Goal: Task Accomplishment & Management: Use online tool/utility

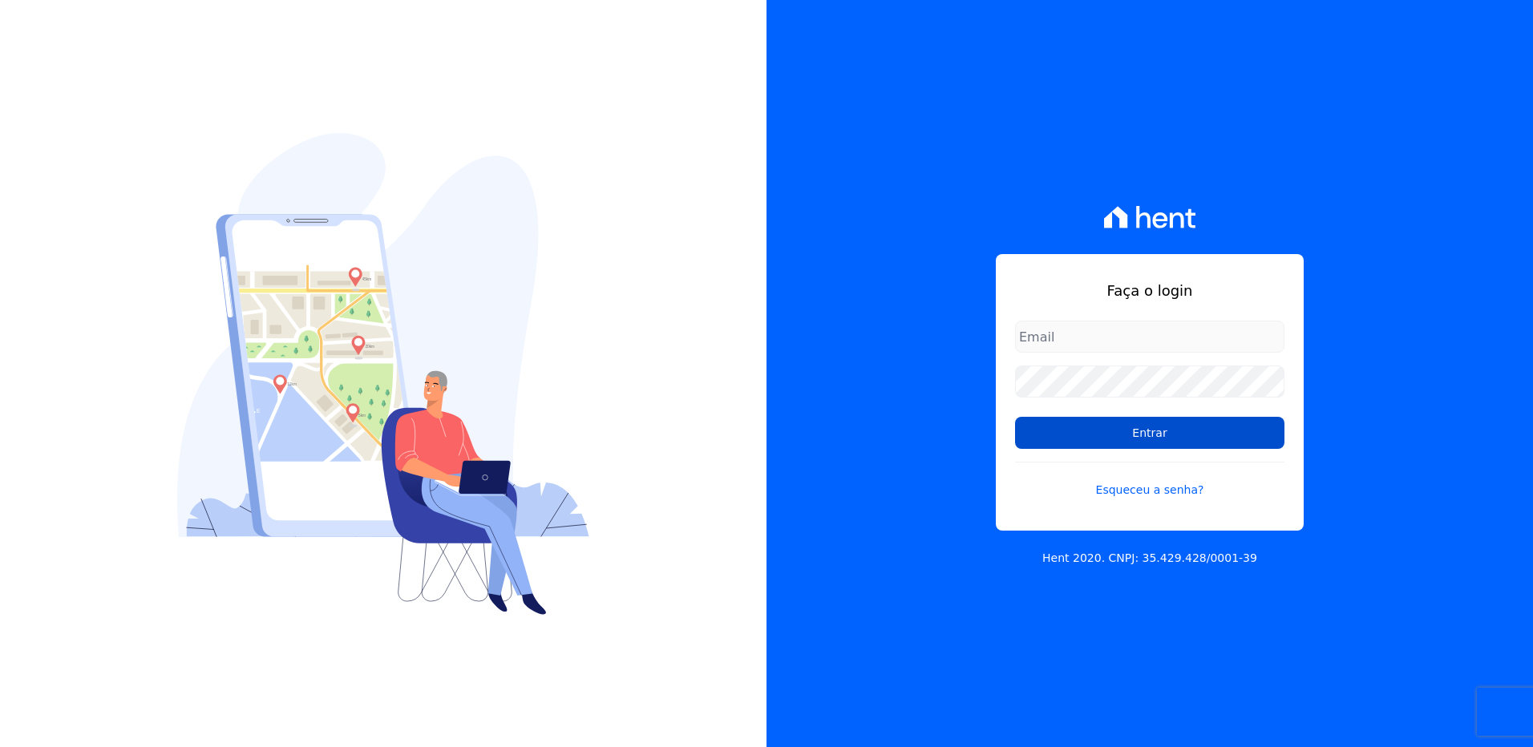
type input "suelem.almeida@e-arke.com"
click at [1117, 428] on input "Entrar" at bounding box center [1149, 433] width 269 height 32
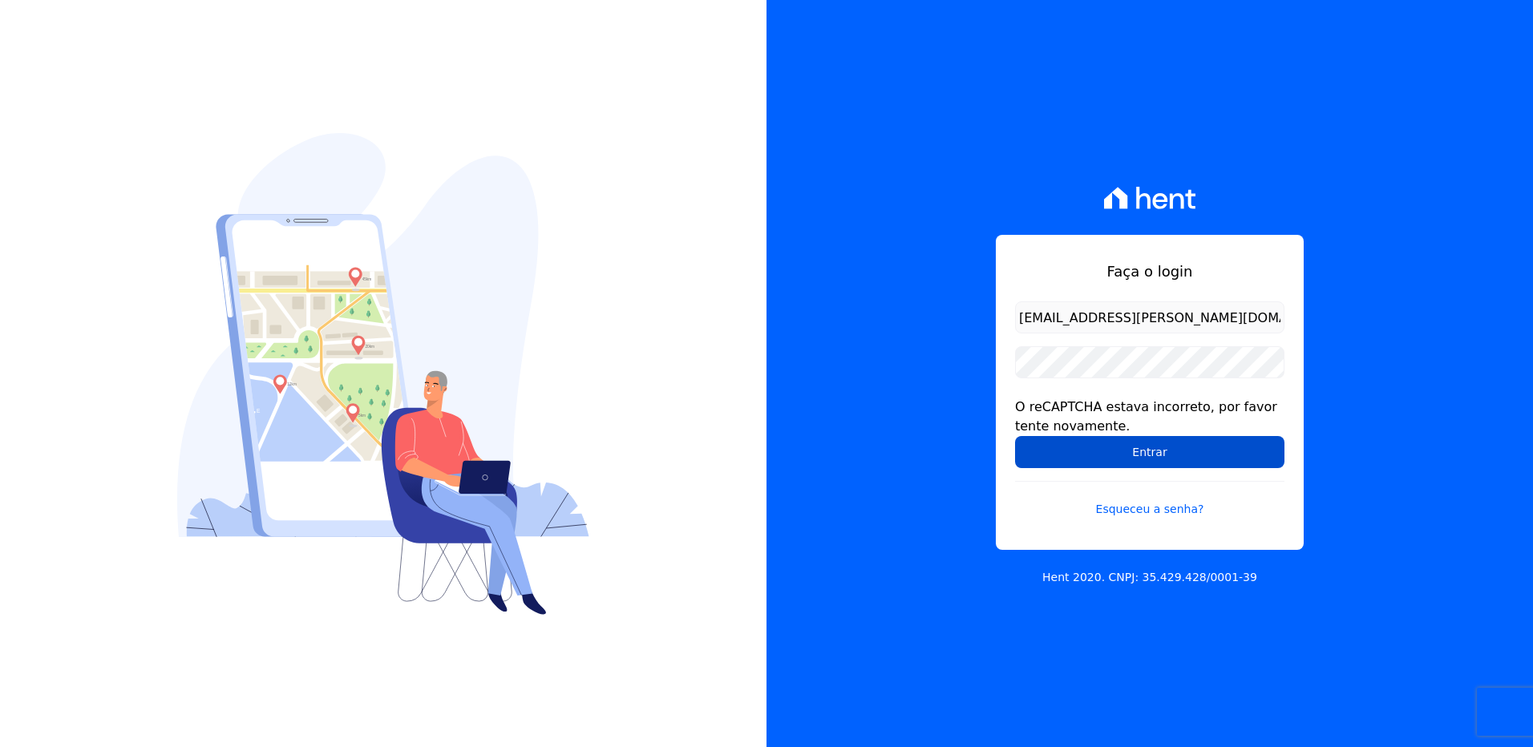
click at [1172, 457] on input "Entrar" at bounding box center [1149, 452] width 269 height 32
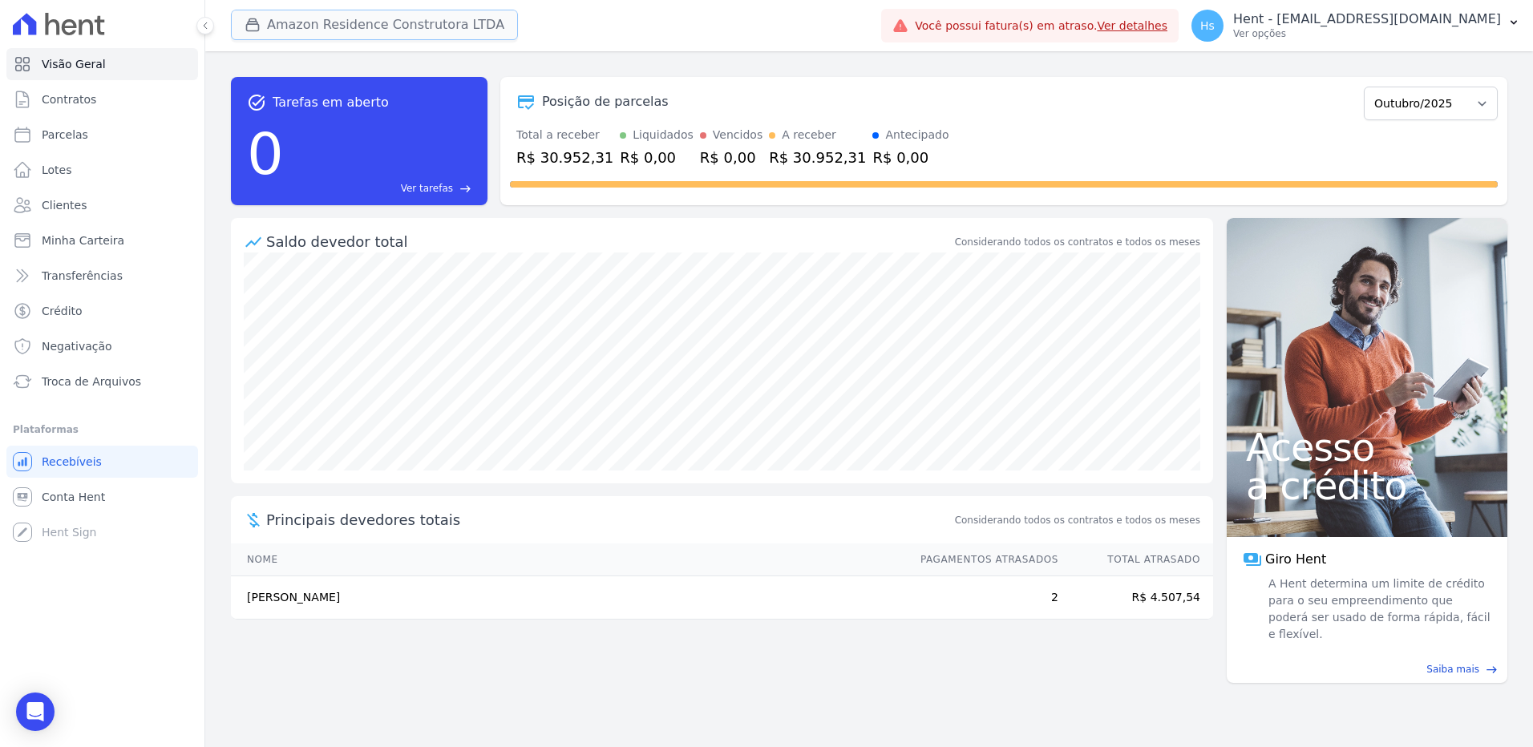
click at [413, 35] on button "Amazon Residence Construtora LTDA" at bounding box center [374, 25] width 287 height 30
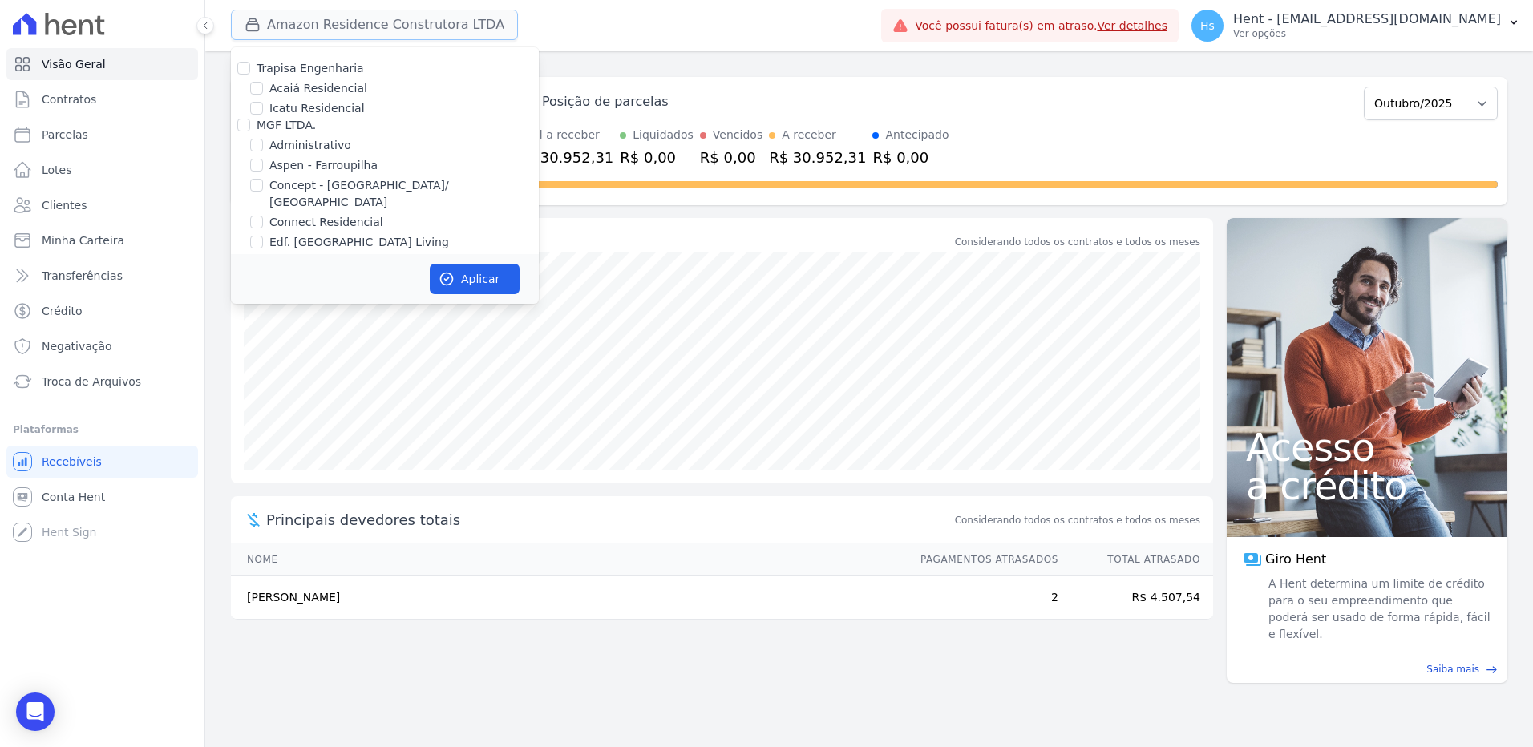
click at [413, 35] on button "Amazon Residence Construtora LTDA" at bounding box center [374, 25] width 287 height 30
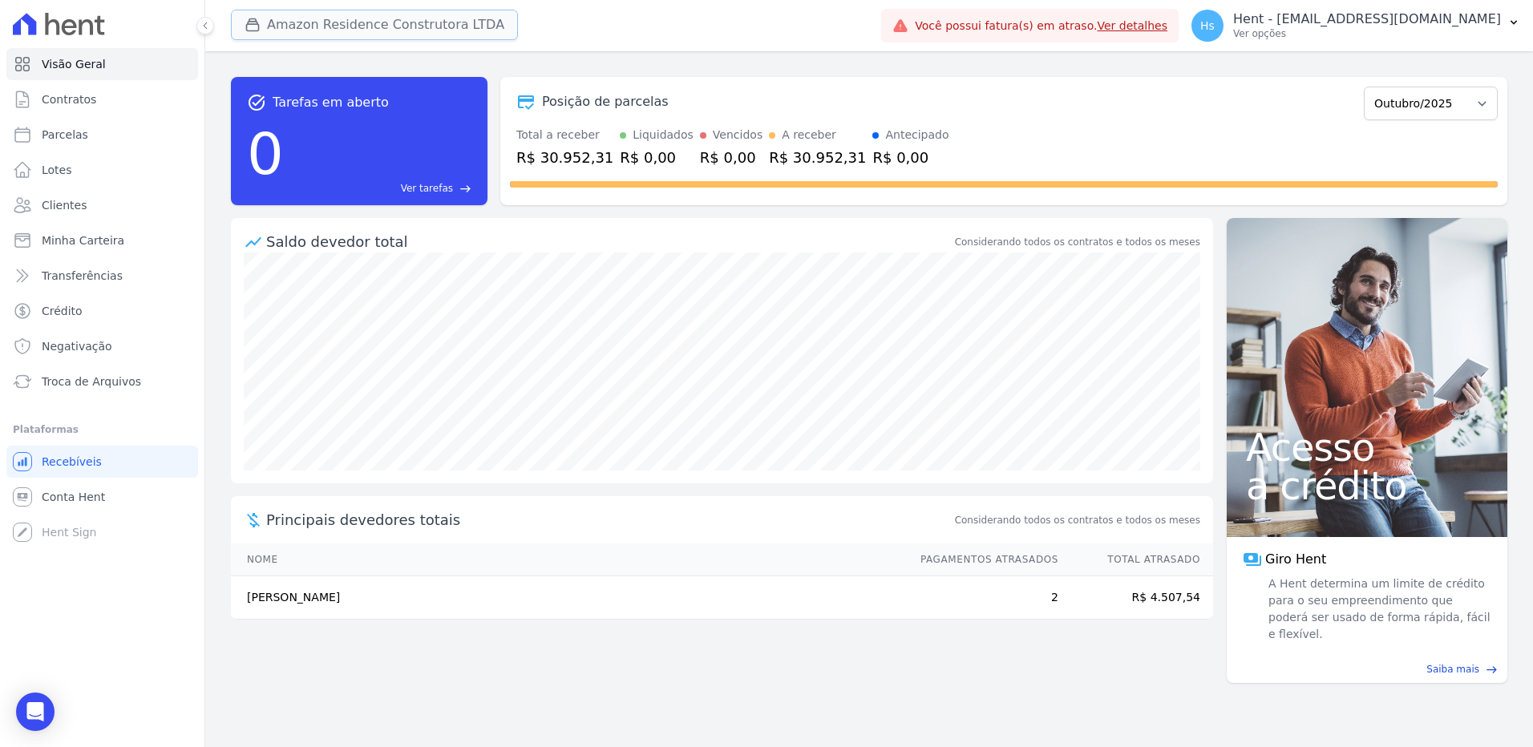
click at [430, 26] on button "Amazon Residence Construtora LTDA" at bounding box center [374, 25] width 287 height 30
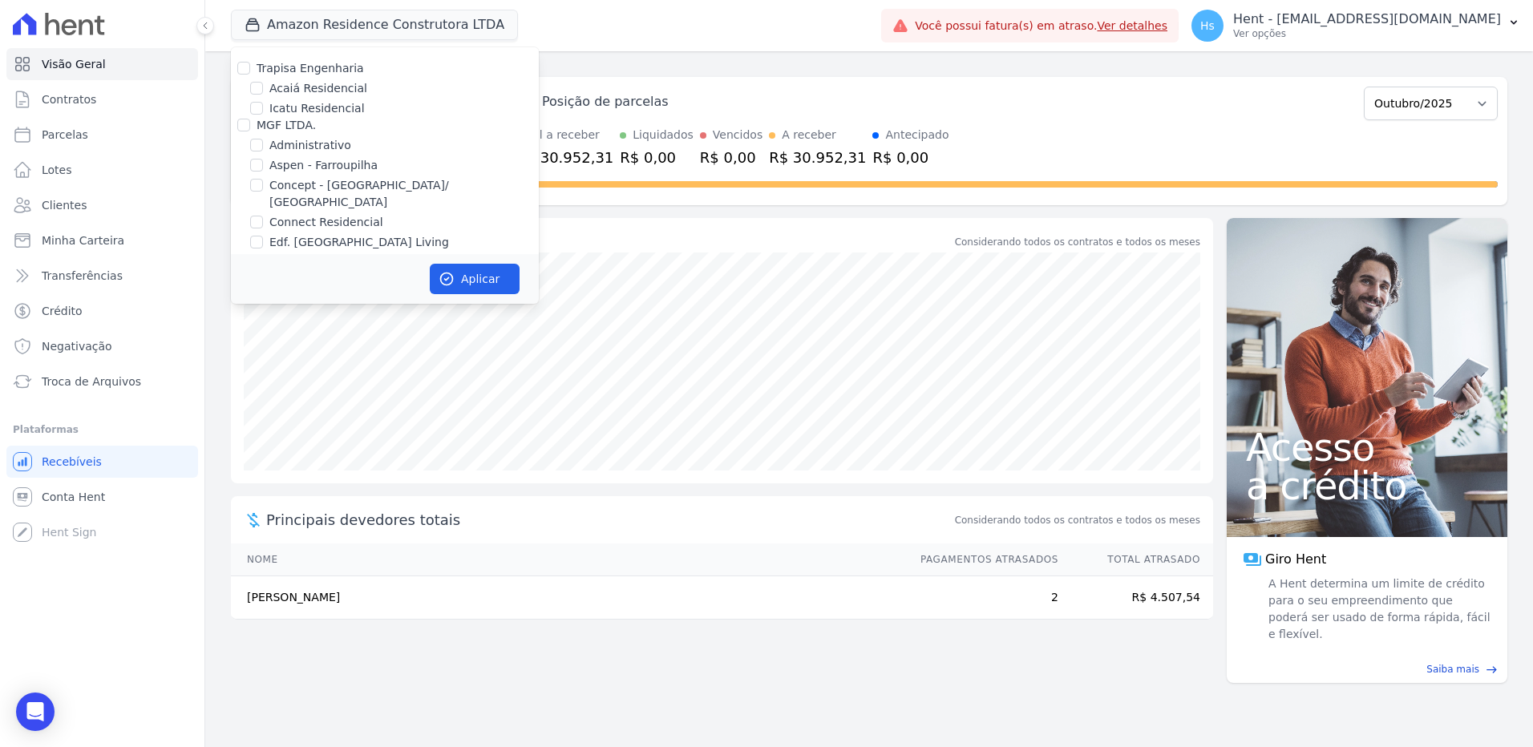
click at [872, 41] on div "Amazon Residence Construtora LTDA Trapisa Engenharia Acaiá Residencial Icatu Re…" at bounding box center [553, 25] width 644 height 53
click at [309, 135] on label "Amazon Residence Construtora LTDA" at bounding box center [373, 143] width 208 height 17
click at [263, 136] on input "Amazon Residence Construtora LTDA" at bounding box center [256, 142] width 13 height 13
checkbox input "false"
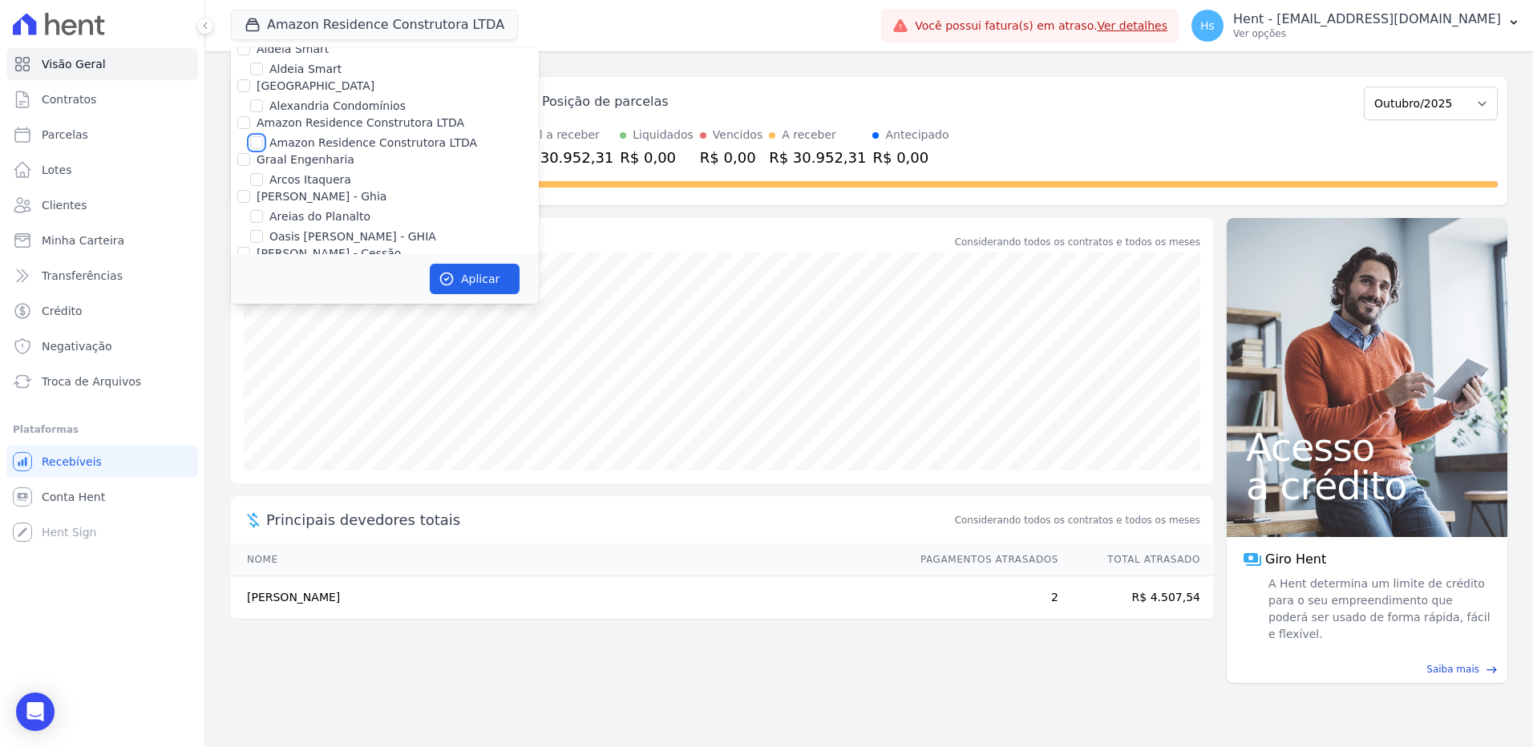
checkbox input "false"
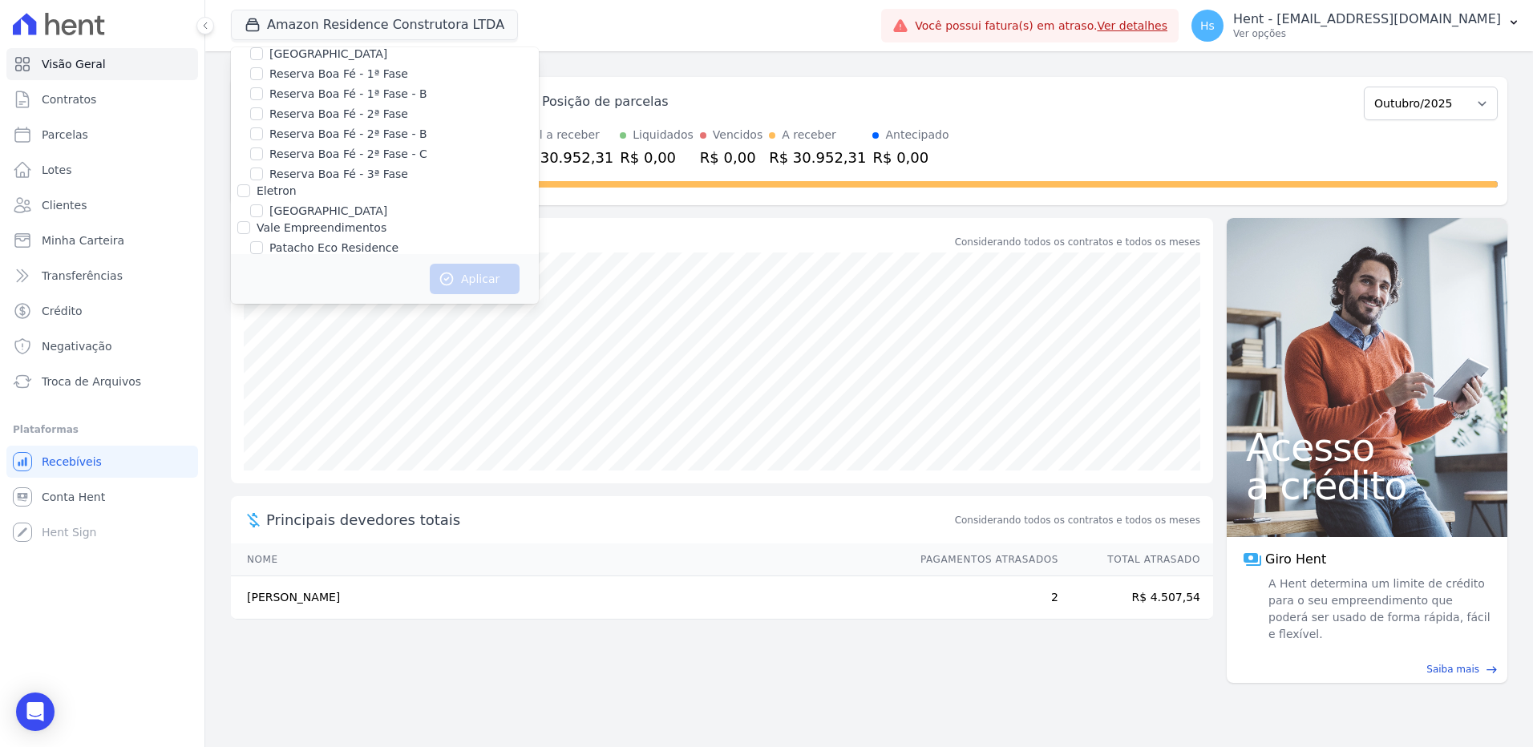
click at [349, 293] on label "Pau-Ferro Ecoresidence" at bounding box center [334, 301] width 131 height 17
click at [263, 295] on input "Pau-Ferro Ecoresidence" at bounding box center [256, 301] width 13 height 13
checkbox input "true"
click at [486, 286] on button "Aplicar" at bounding box center [475, 279] width 90 height 30
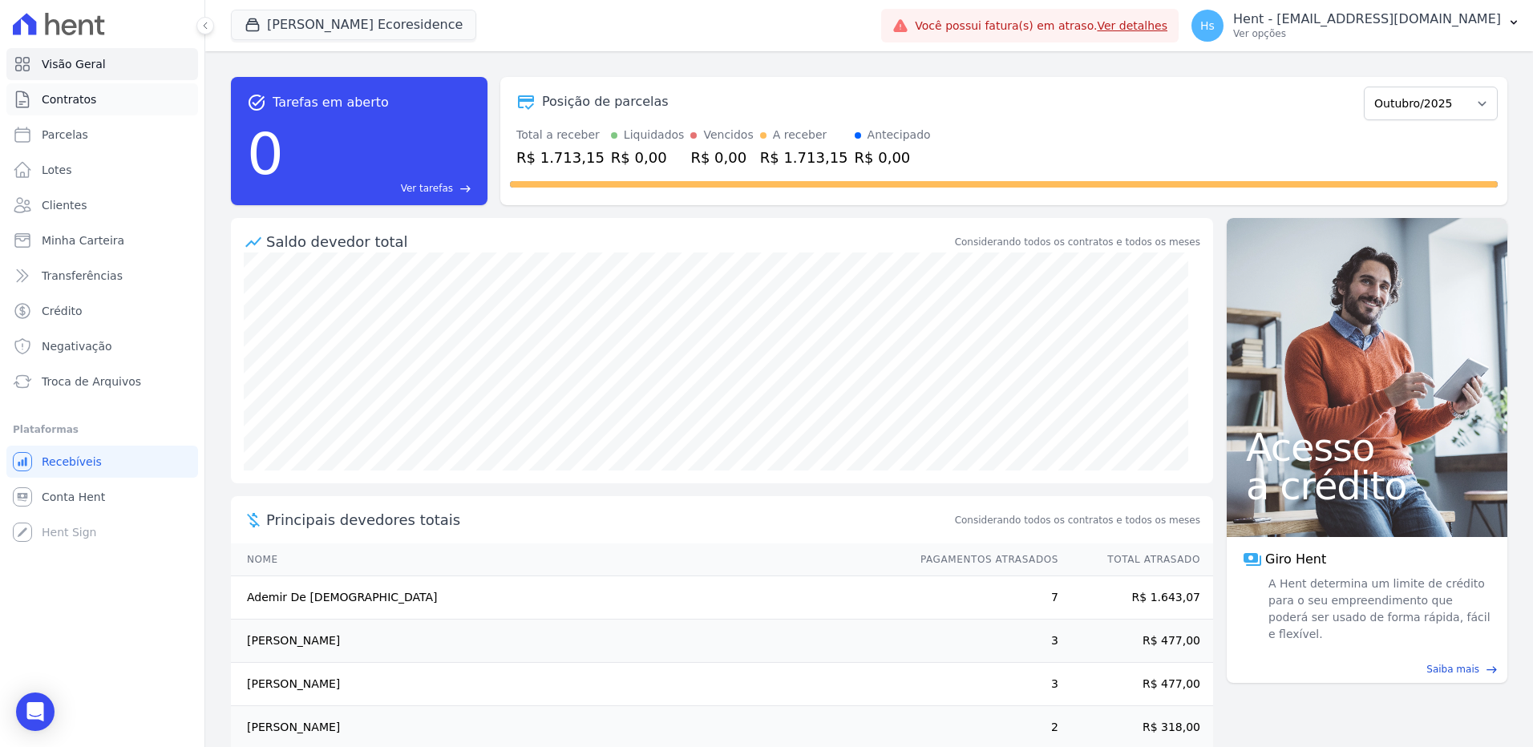
click at [92, 103] on link "Contratos" at bounding box center [102, 99] width 192 height 32
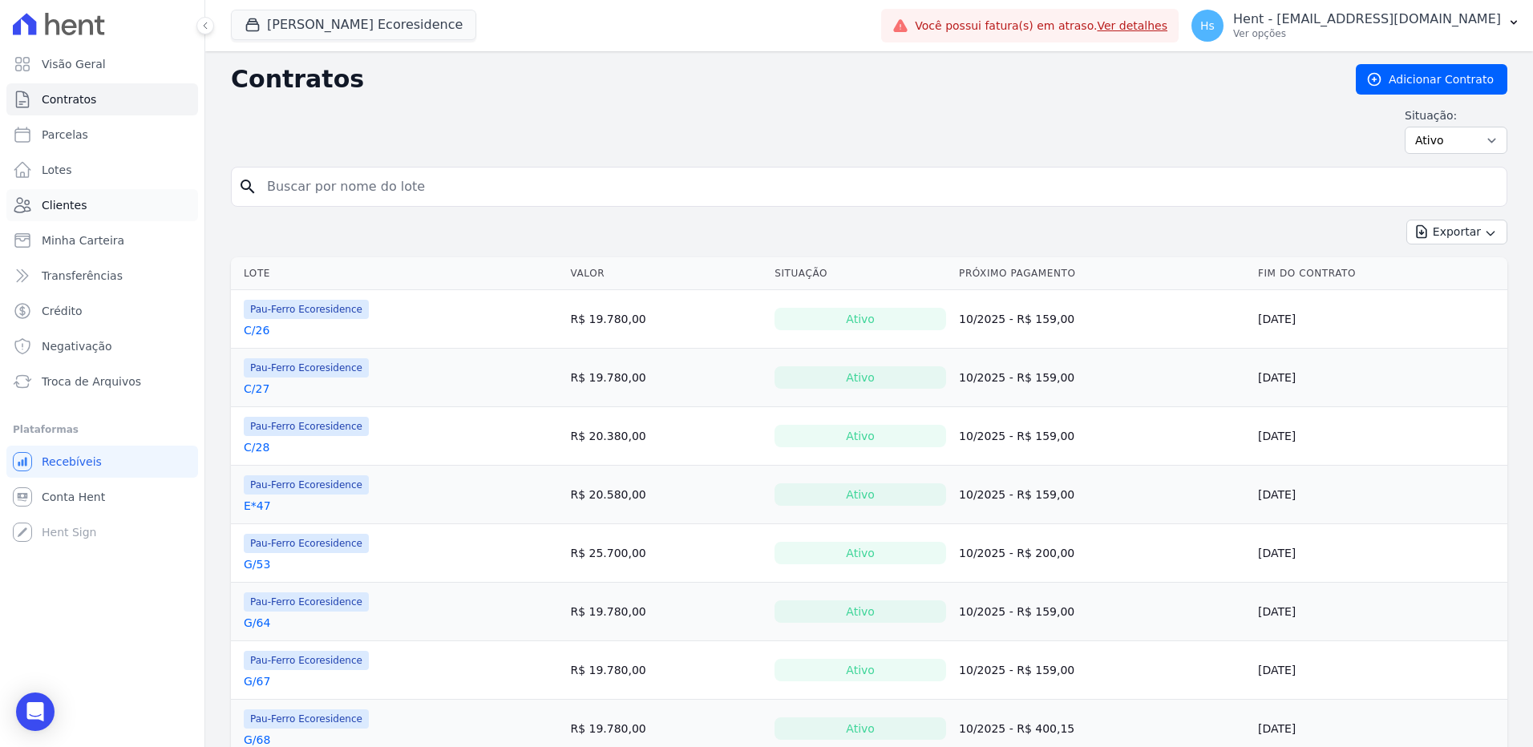
click at [103, 198] on link "Clientes" at bounding box center [102, 205] width 192 height 32
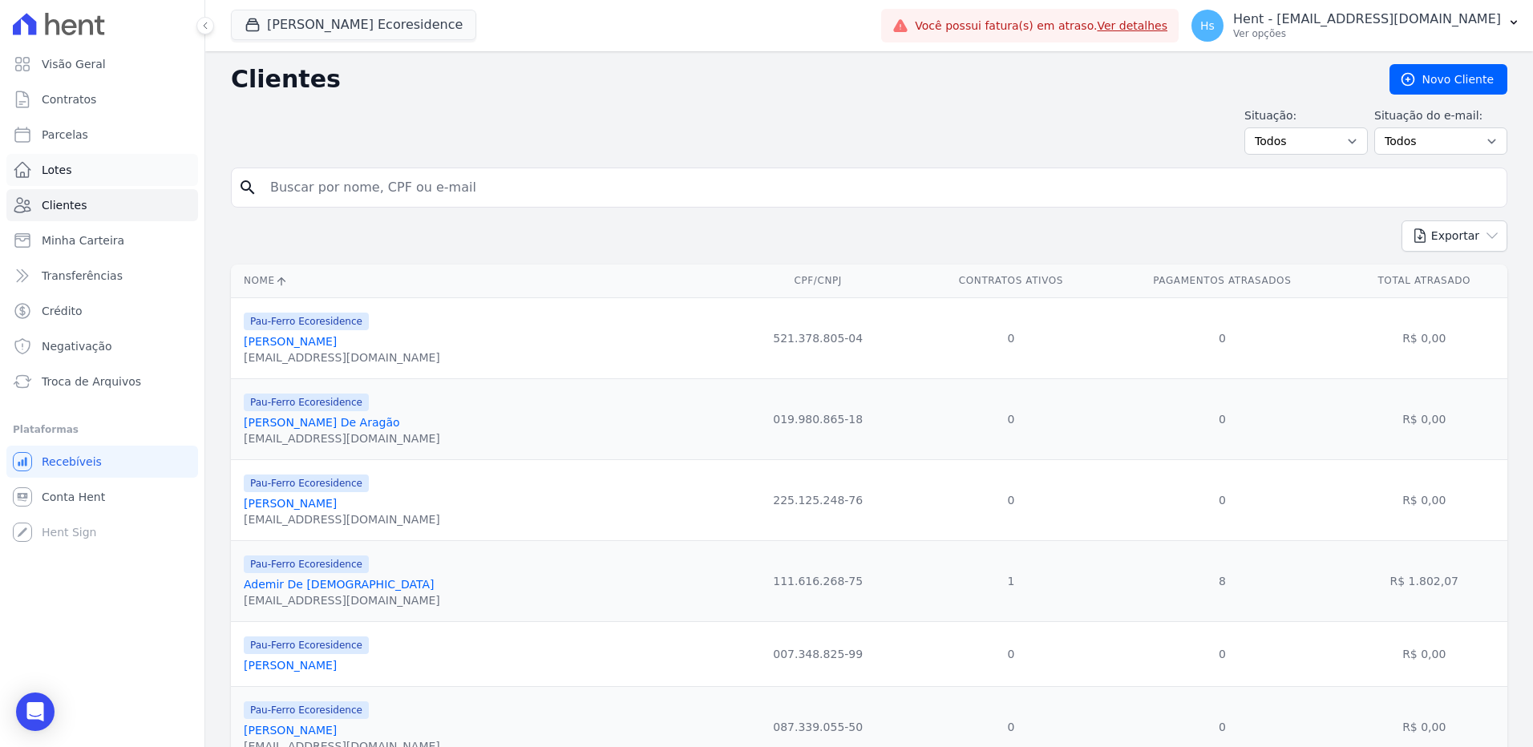
click at [87, 181] on link "Lotes" at bounding box center [102, 170] width 192 height 32
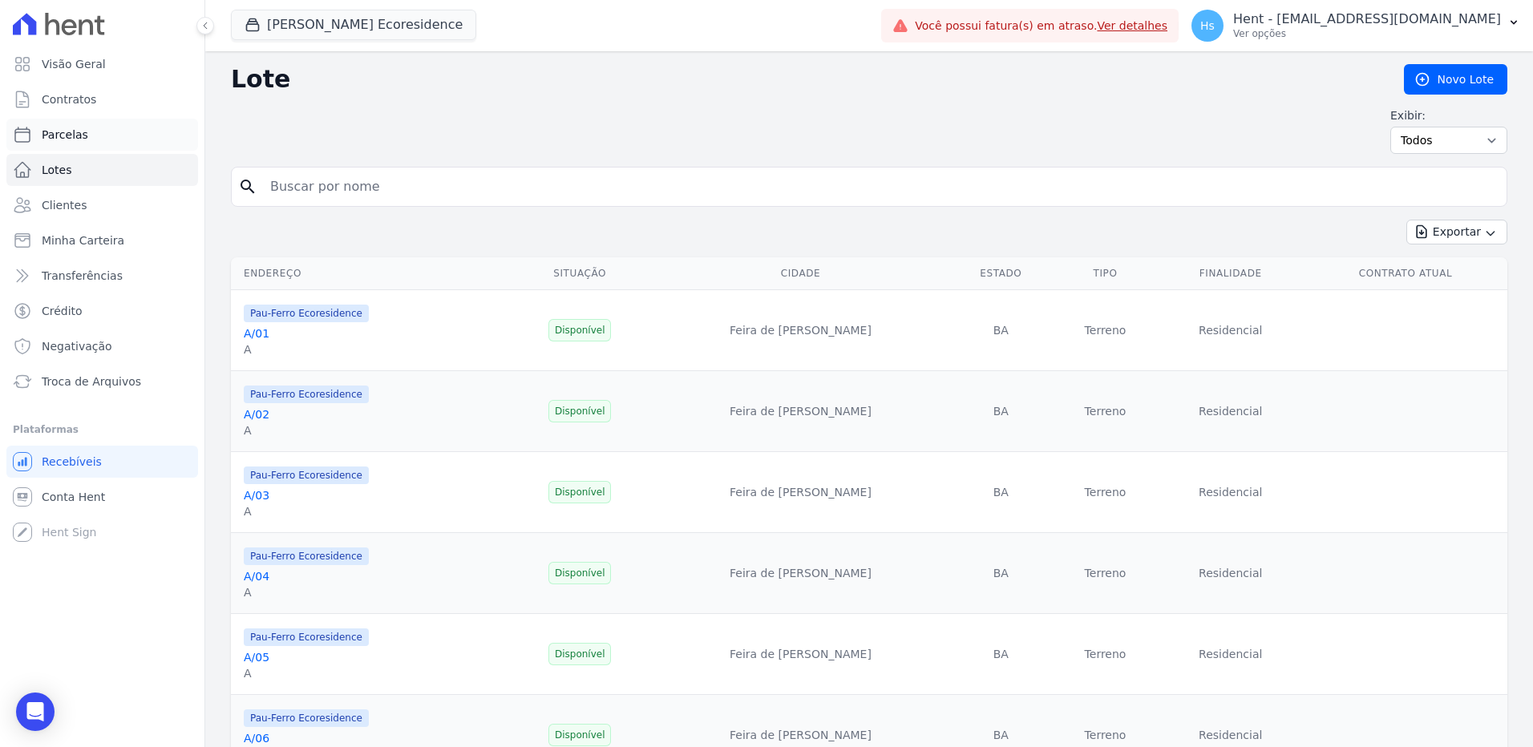
click at [99, 132] on link "Parcelas" at bounding box center [102, 135] width 192 height 32
select select
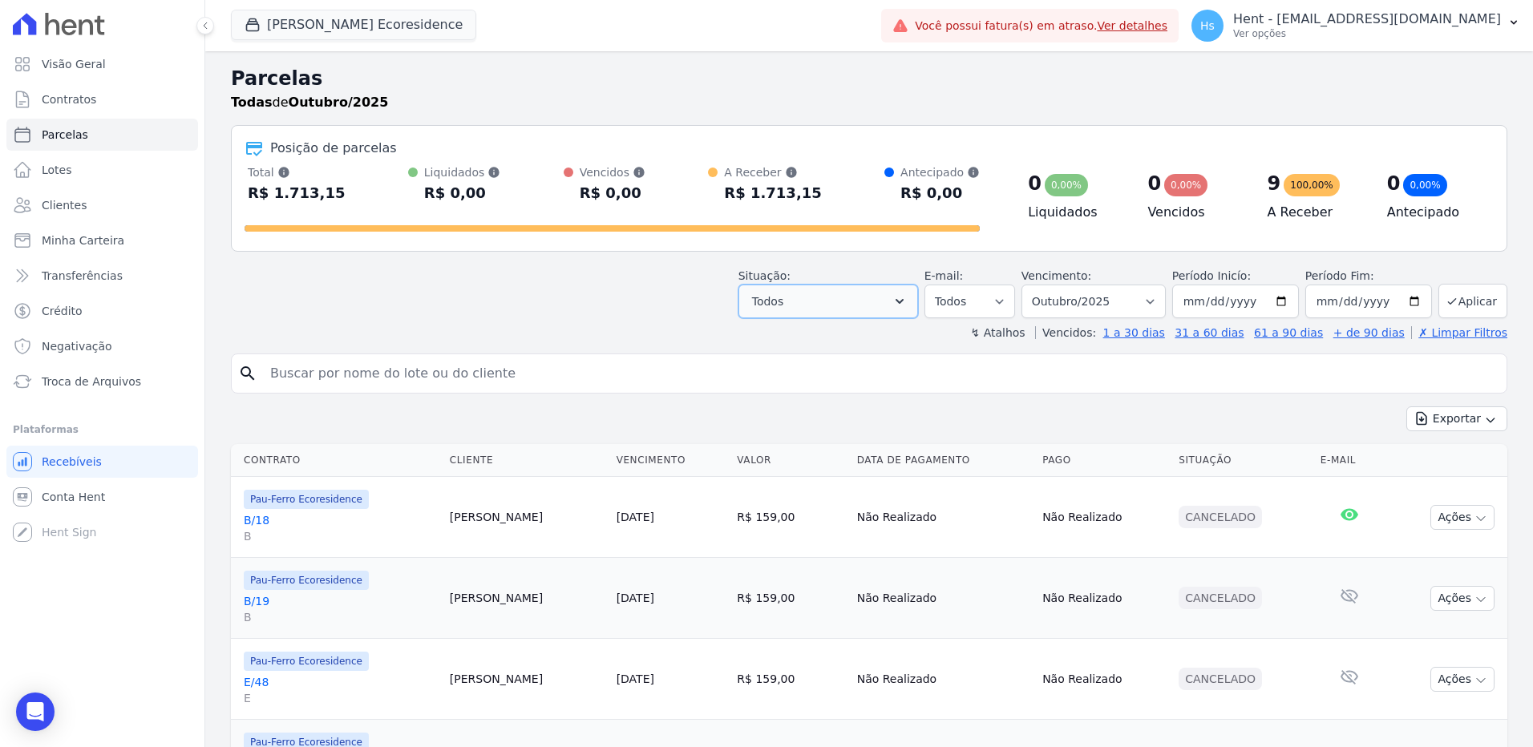
click at [900, 309] on button "Todos" at bounding box center [828, 302] width 180 height 34
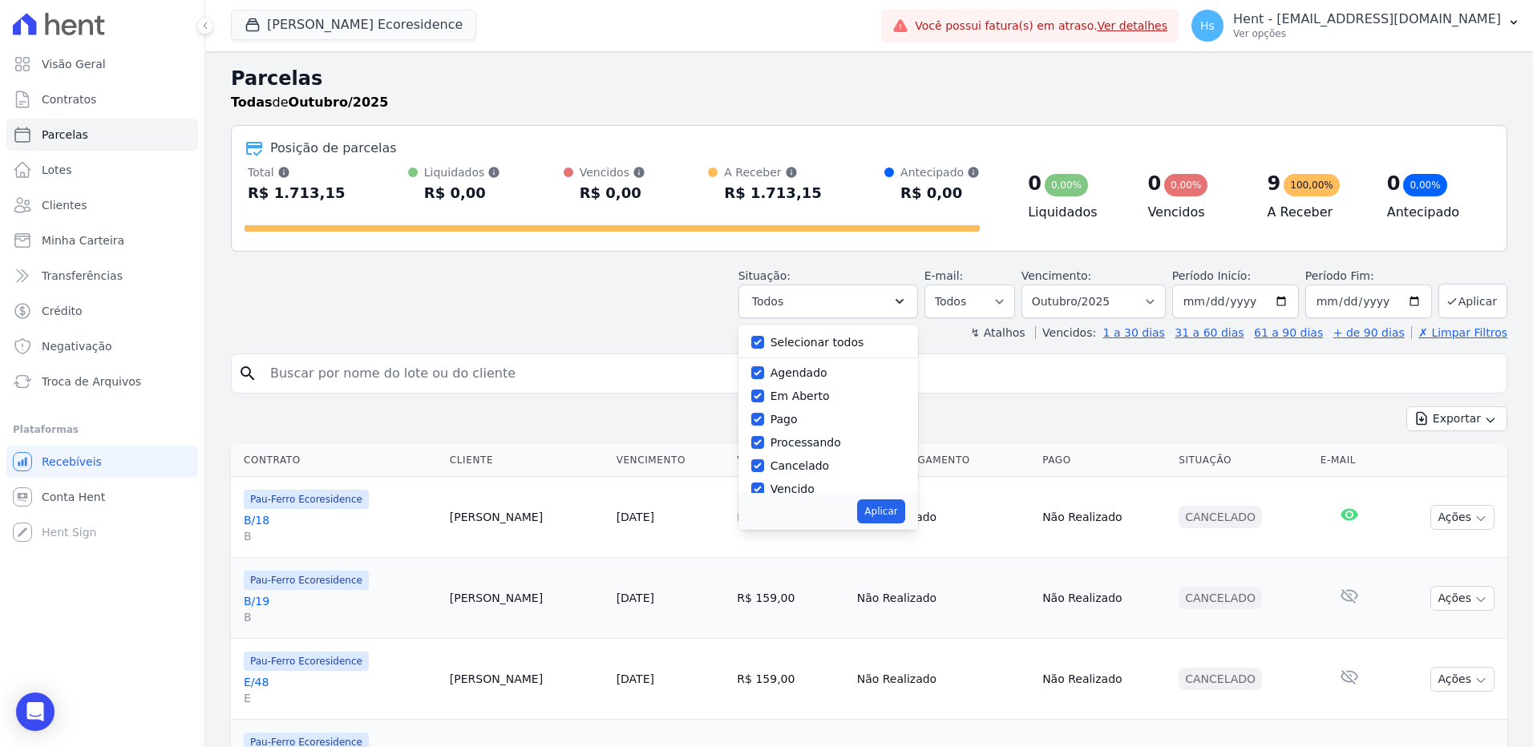
click at [819, 344] on label "Selecionar todos" at bounding box center [817, 342] width 94 height 13
click at [764, 344] on input "Selecionar todos" at bounding box center [757, 342] width 13 height 13
checkbox input "false"
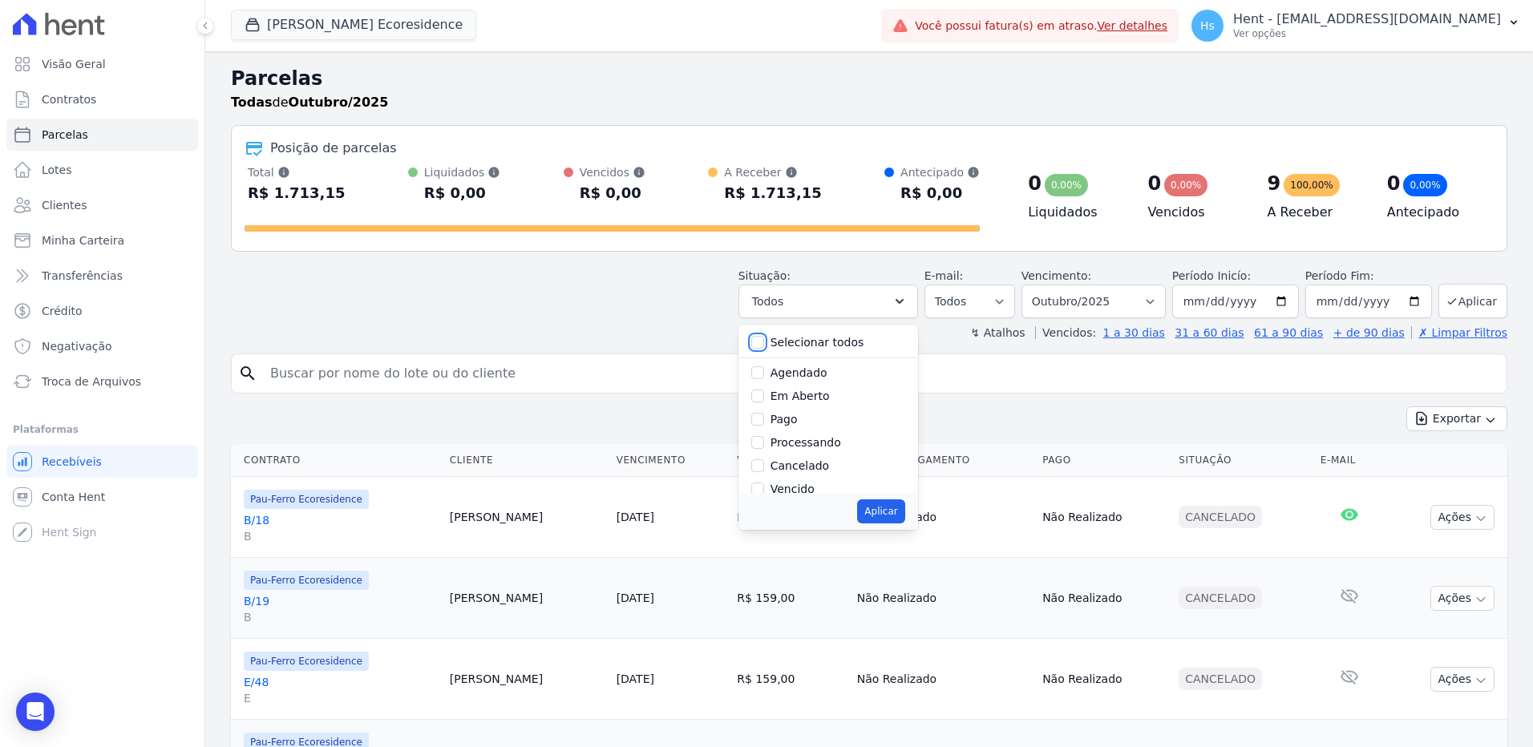
checkbox input "false"
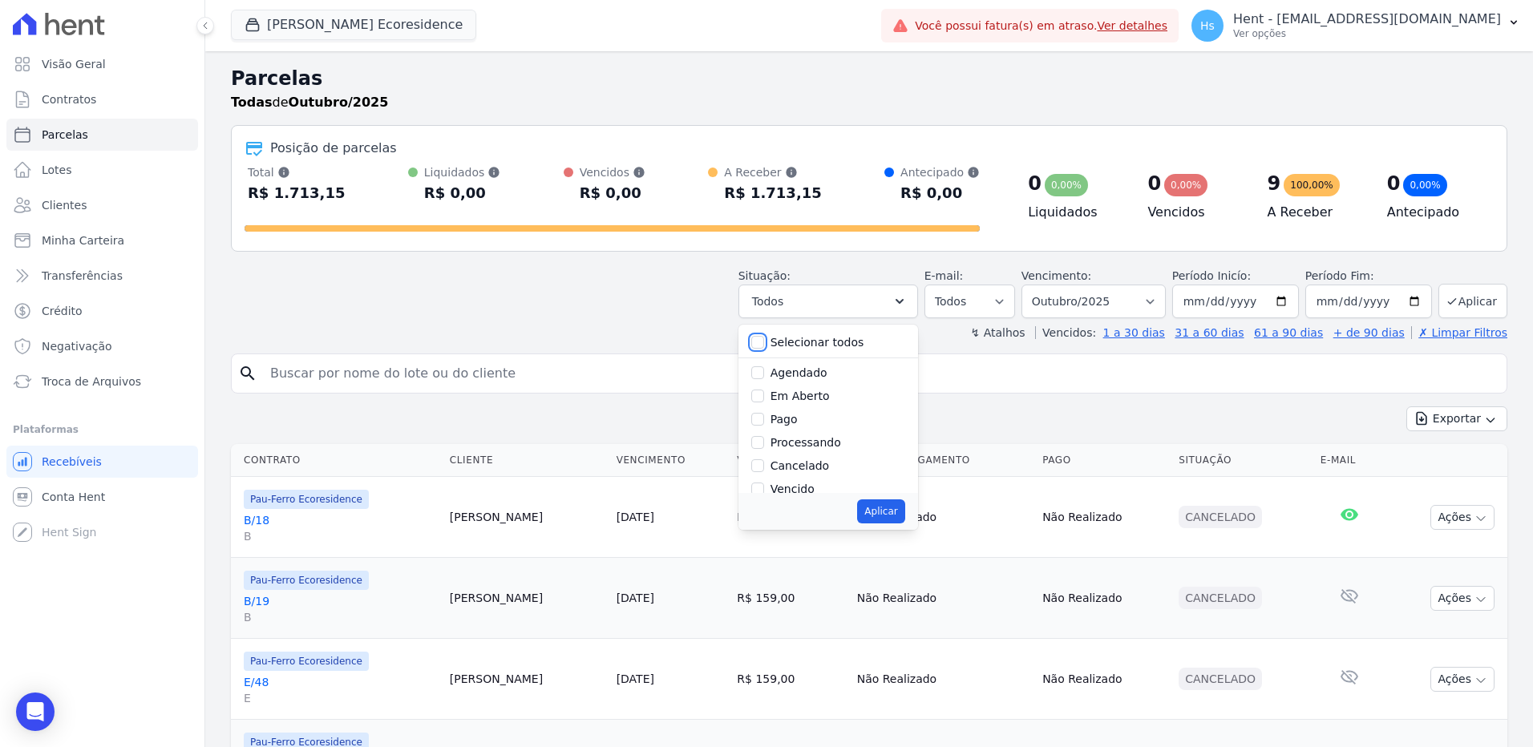
checkbox input "false"
click at [800, 413] on label "Vencido" at bounding box center [792, 408] width 44 height 13
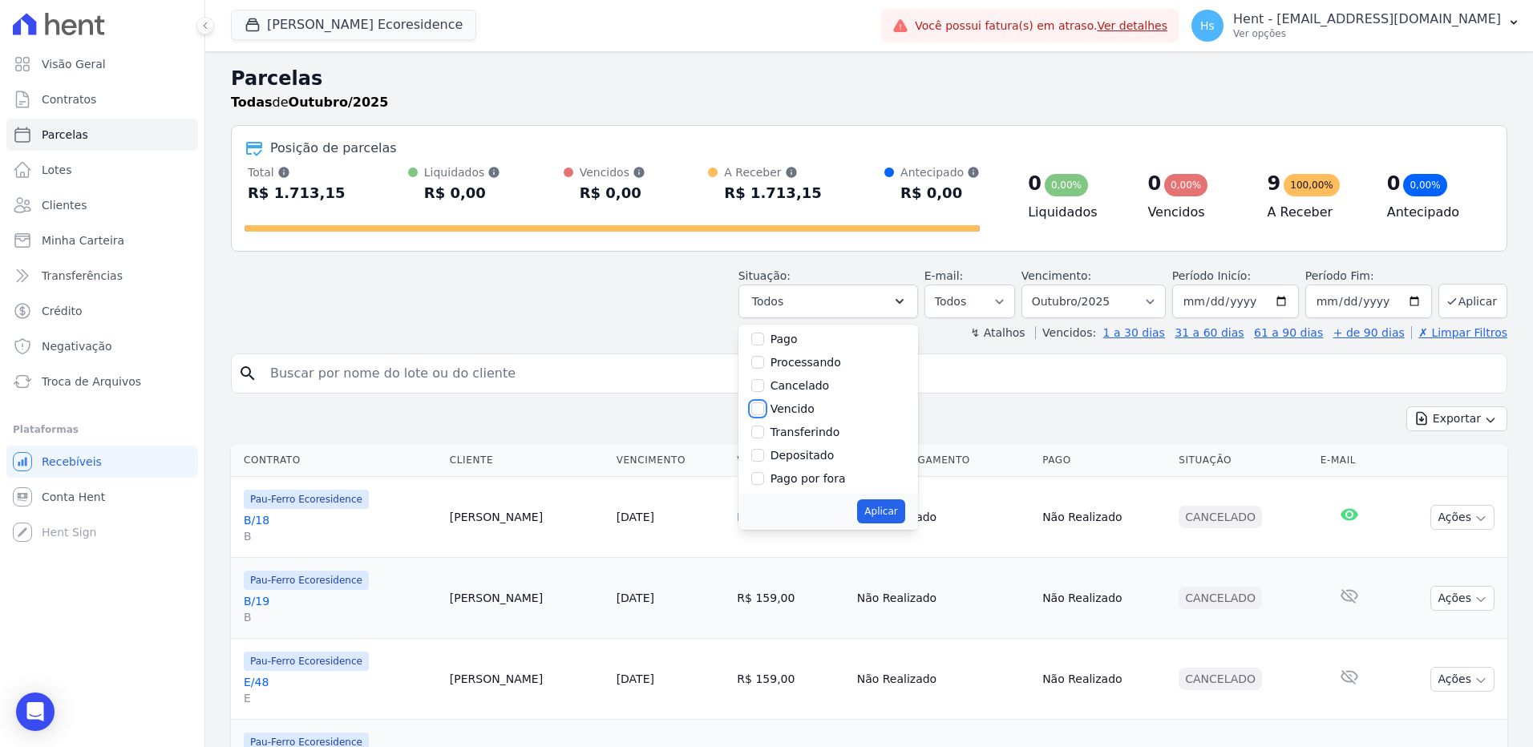
click at [764, 413] on input "Vencido" at bounding box center [757, 408] width 13 height 13
checkbox input "true"
click at [896, 516] on button "Aplicar" at bounding box center [880, 511] width 47 height 24
select select "overdue"
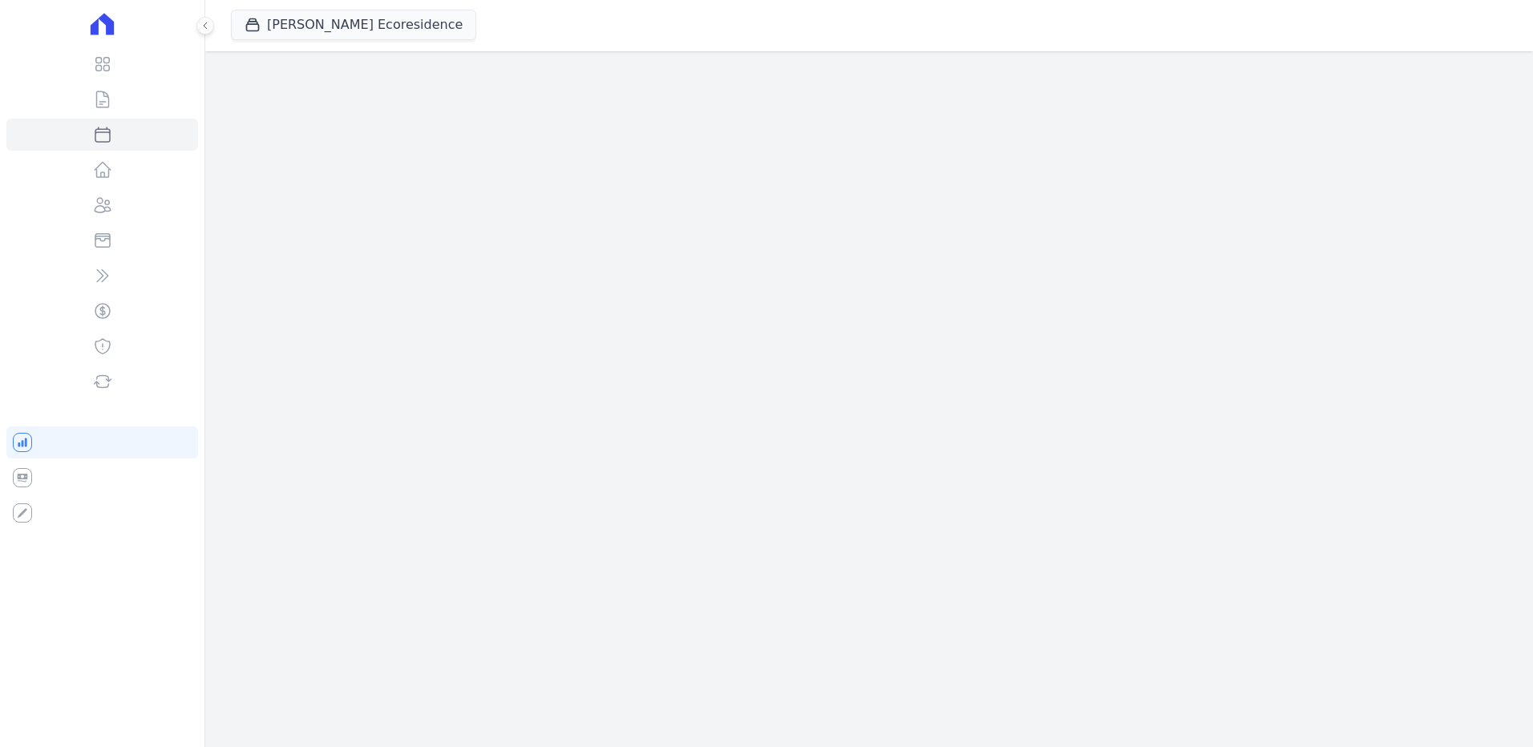
select select
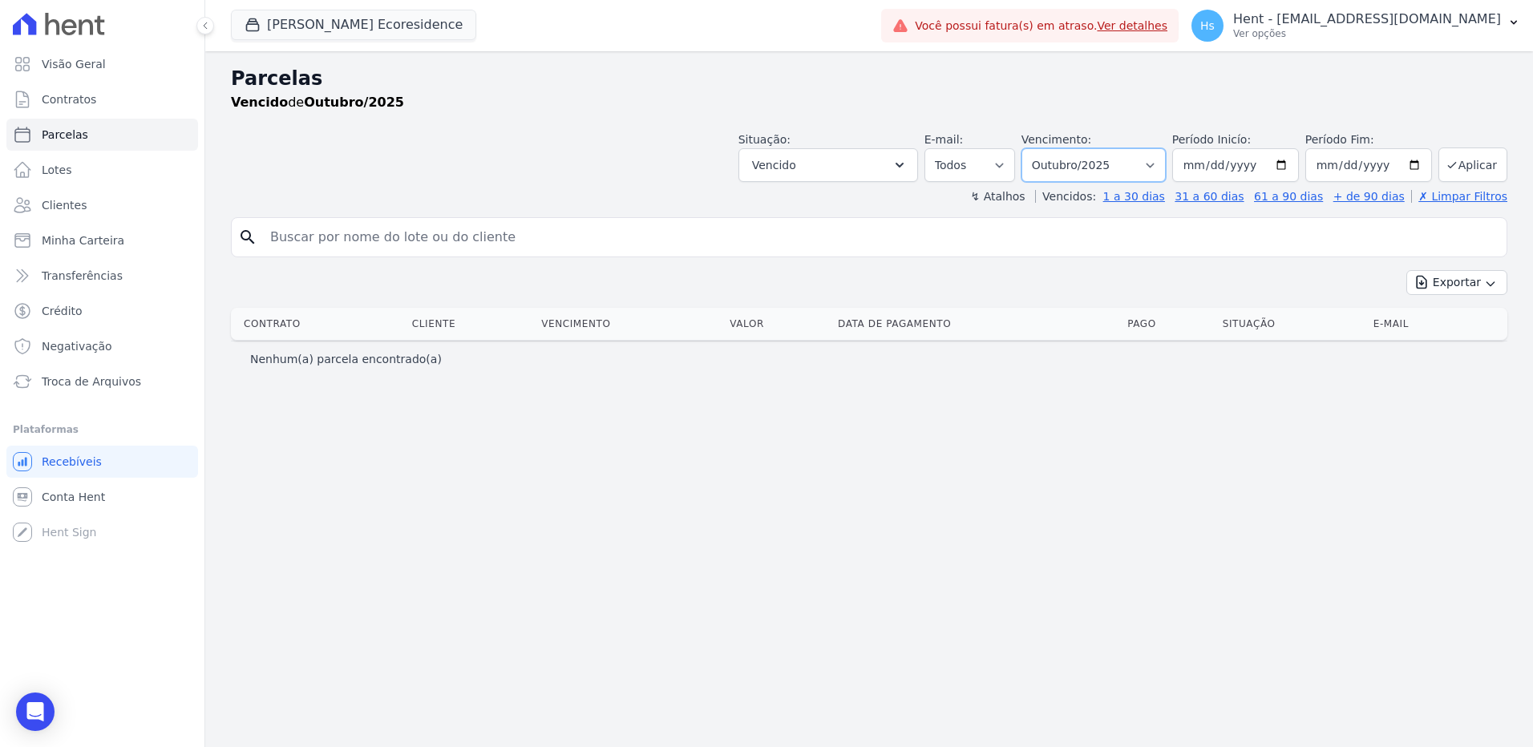
click at [1157, 165] on select "Filtrar por período ──────── Todos os meses Junho/2024 Julho/2024 Agosto/2024 S…" at bounding box center [1093, 165] width 144 height 34
select select "date_range_filter"
click at [1044, 148] on select "Filtrar por período ──────── Todos os meses Junho/2024 Julho/2024 Agosto/2024 S…" at bounding box center [1093, 165] width 144 height 34
click at [1206, 165] on input "[DATE]" at bounding box center [1235, 165] width 127 height 34
click at [1215, 167] on input "[DATE]" at bounding box center [1235, 165] width 127 height 34
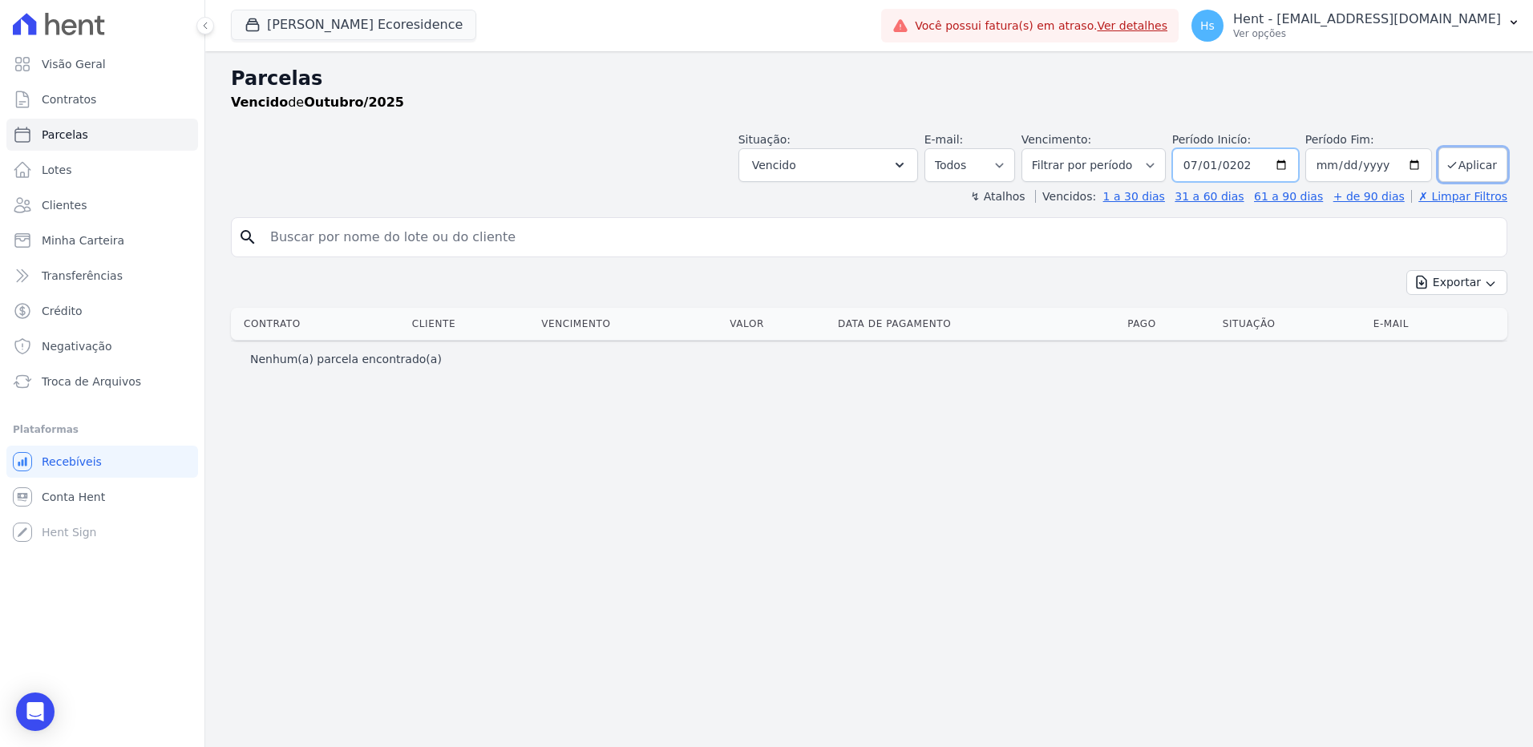
type input "[DATE]"
click at [1336, 168] on input "2025-10-31" at bounding box center [1368, 165] width 127 height 34
type input "[DATE]"
click at [1451, 167] on icon "submit" at bounding box center [1452, 165] width 13 height 13
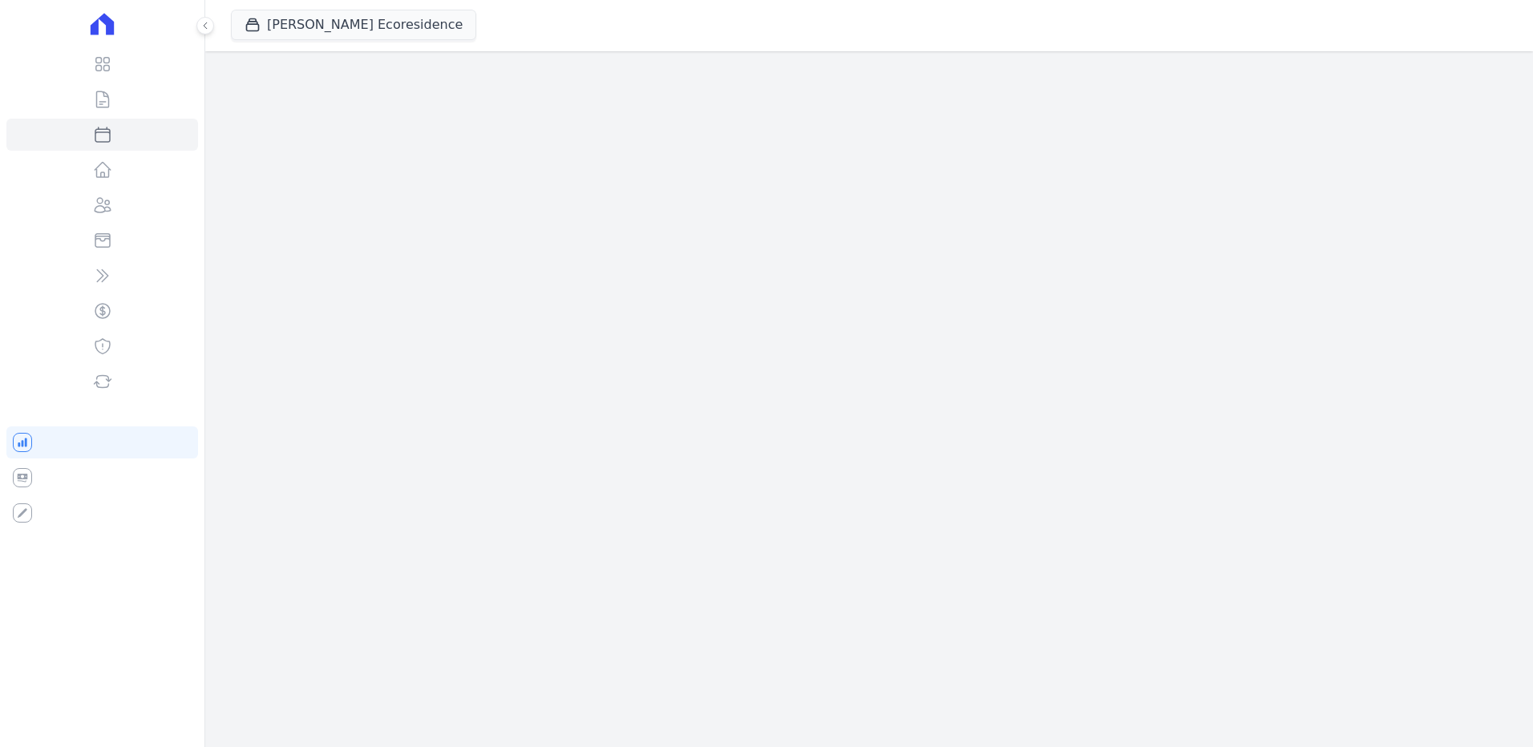
select select
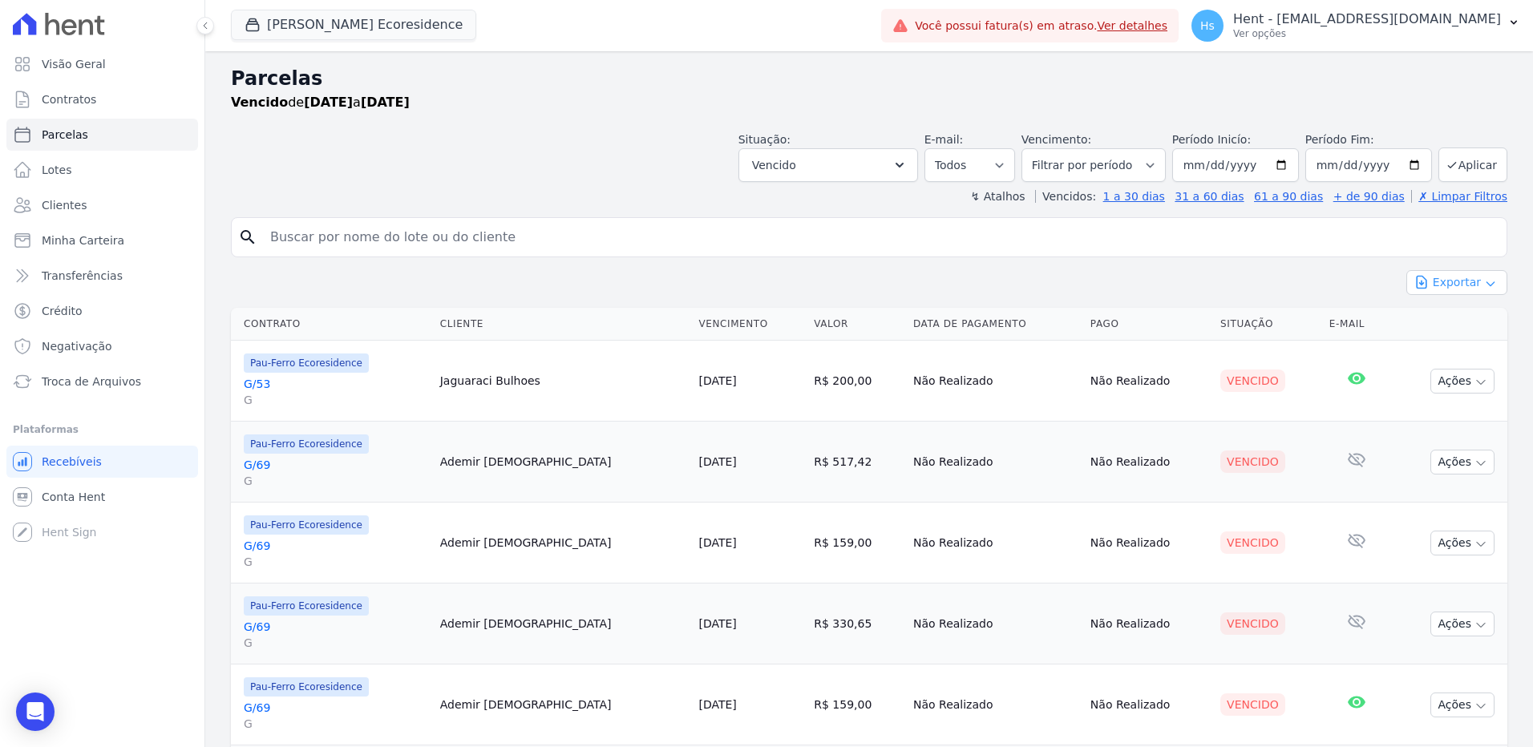
click at [1459, 285] on button "Exportar" at bounding box center [1456, 282] width 101 height 25
click at [1463, 350] on span "Exportar CSV" at bounding box center [1455, 348] width 85 height 16
